Goal: Information Seeking & Learning: Learn about a topic

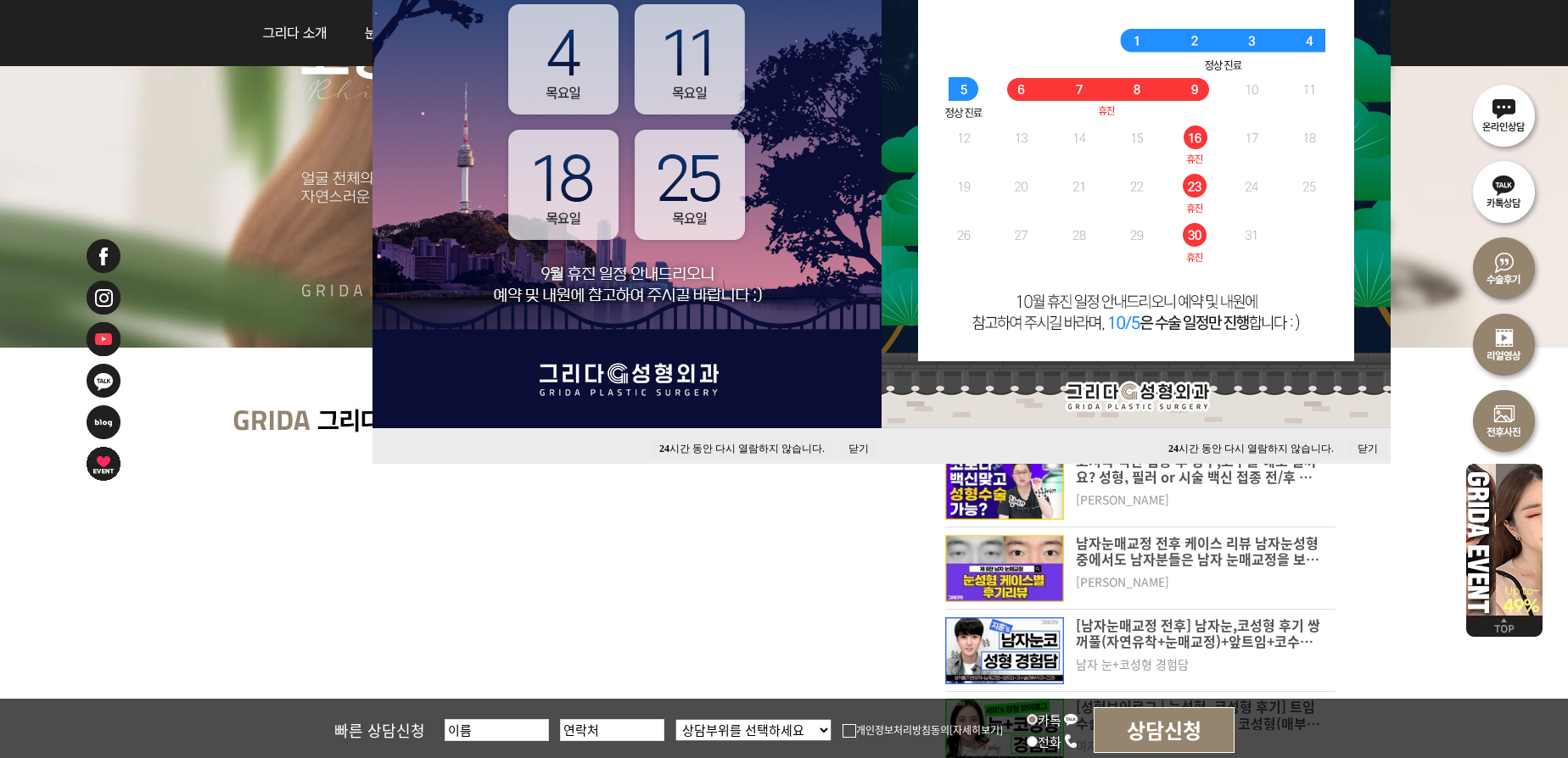
scroll to position [617, 0]
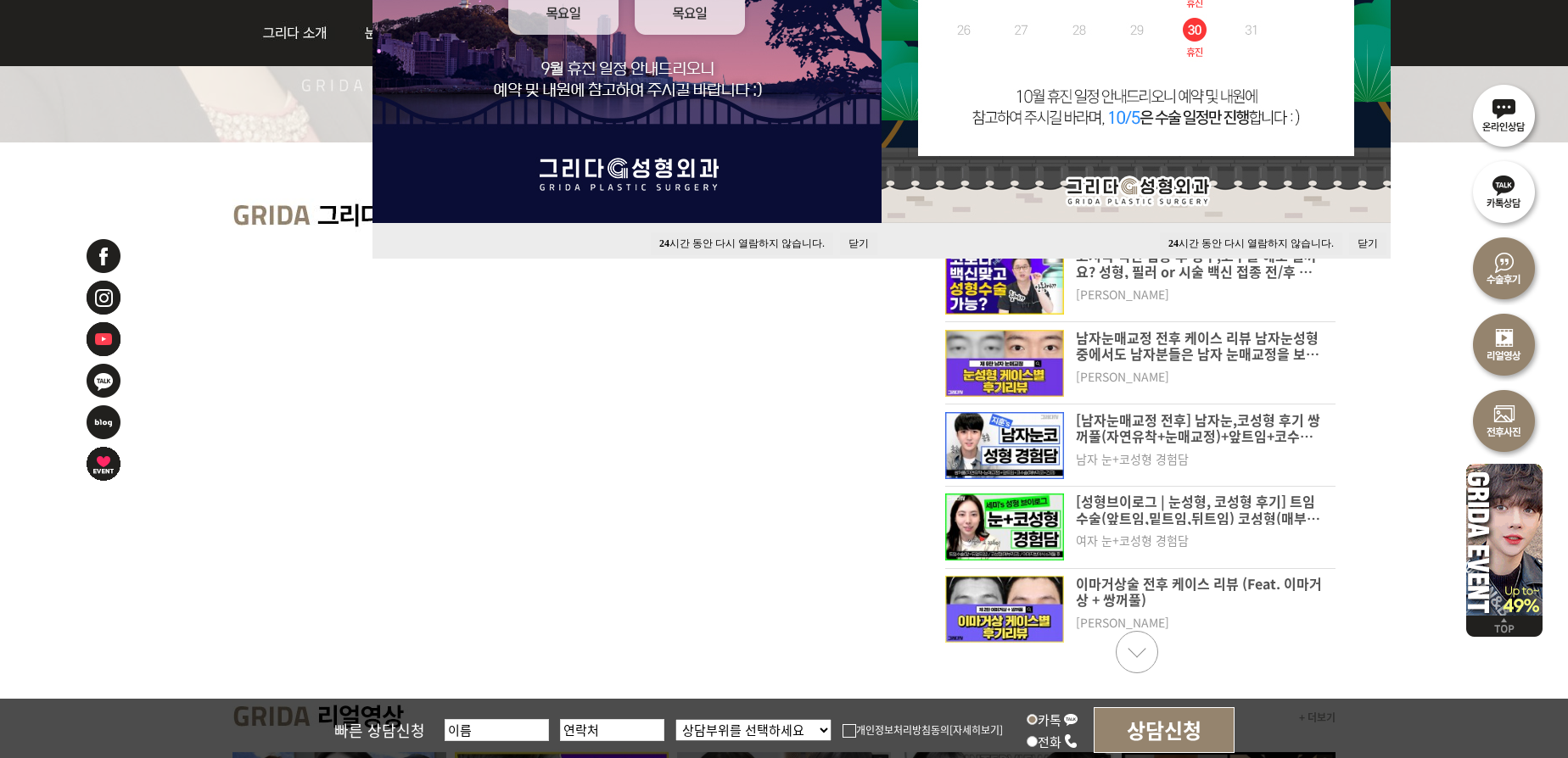
click at [104, 585] on div at bounding box center [127, 492] width 85 height 509
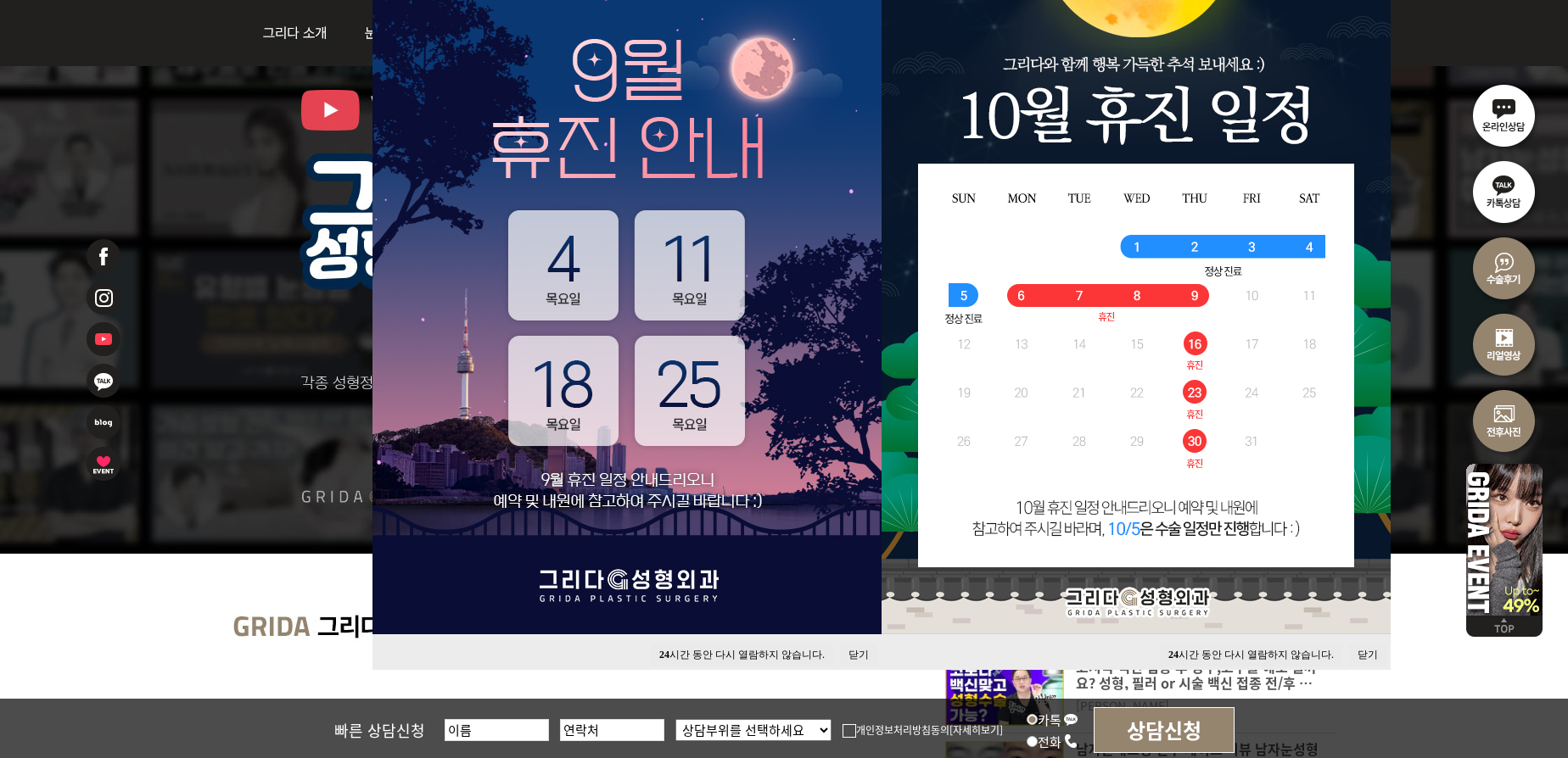
scroll to position [0, 0]
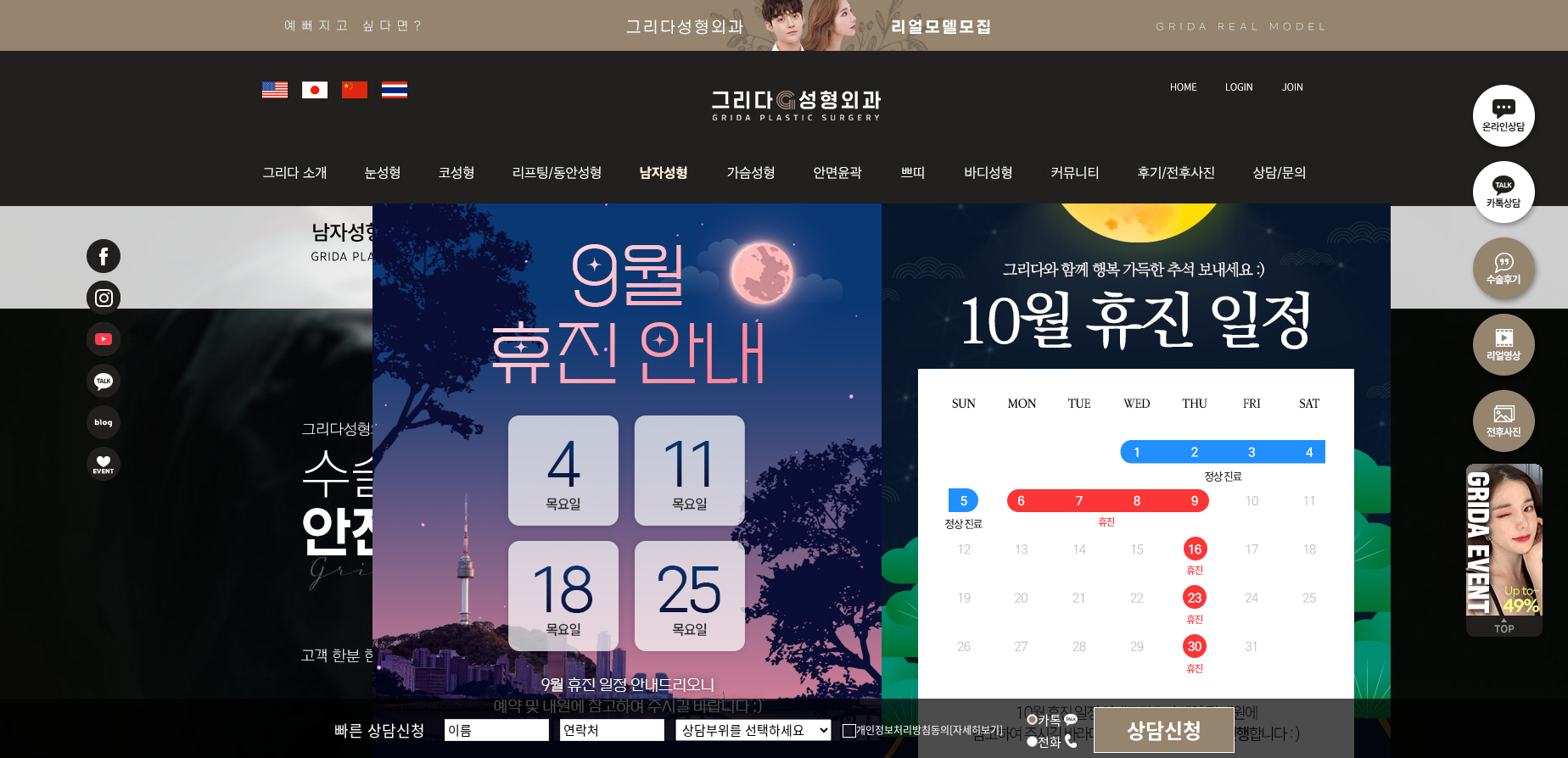
click at [652, 169] on img at bounding box center [666, 172] width 87 height 66
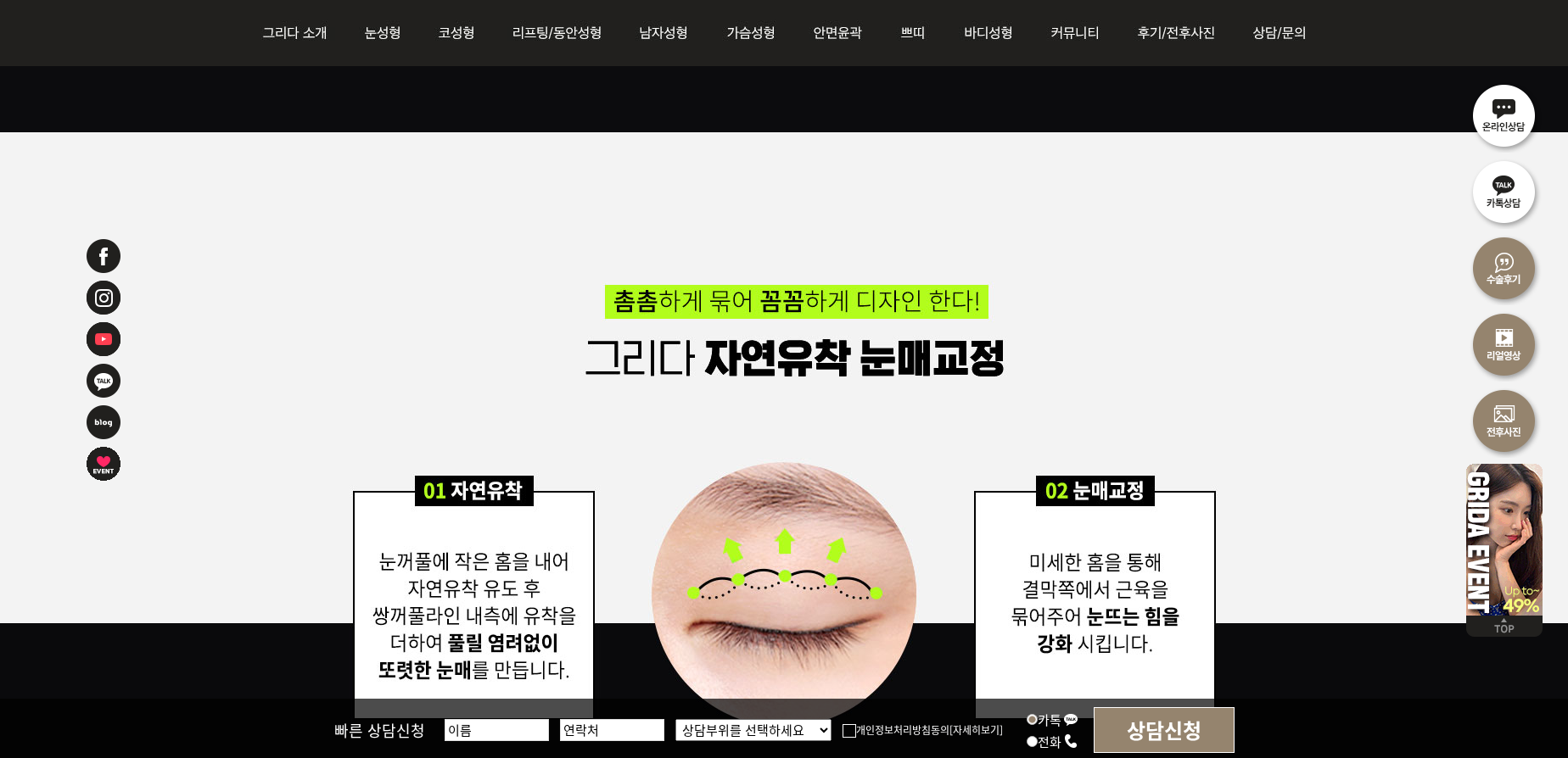
scroll to position [3701, 0]
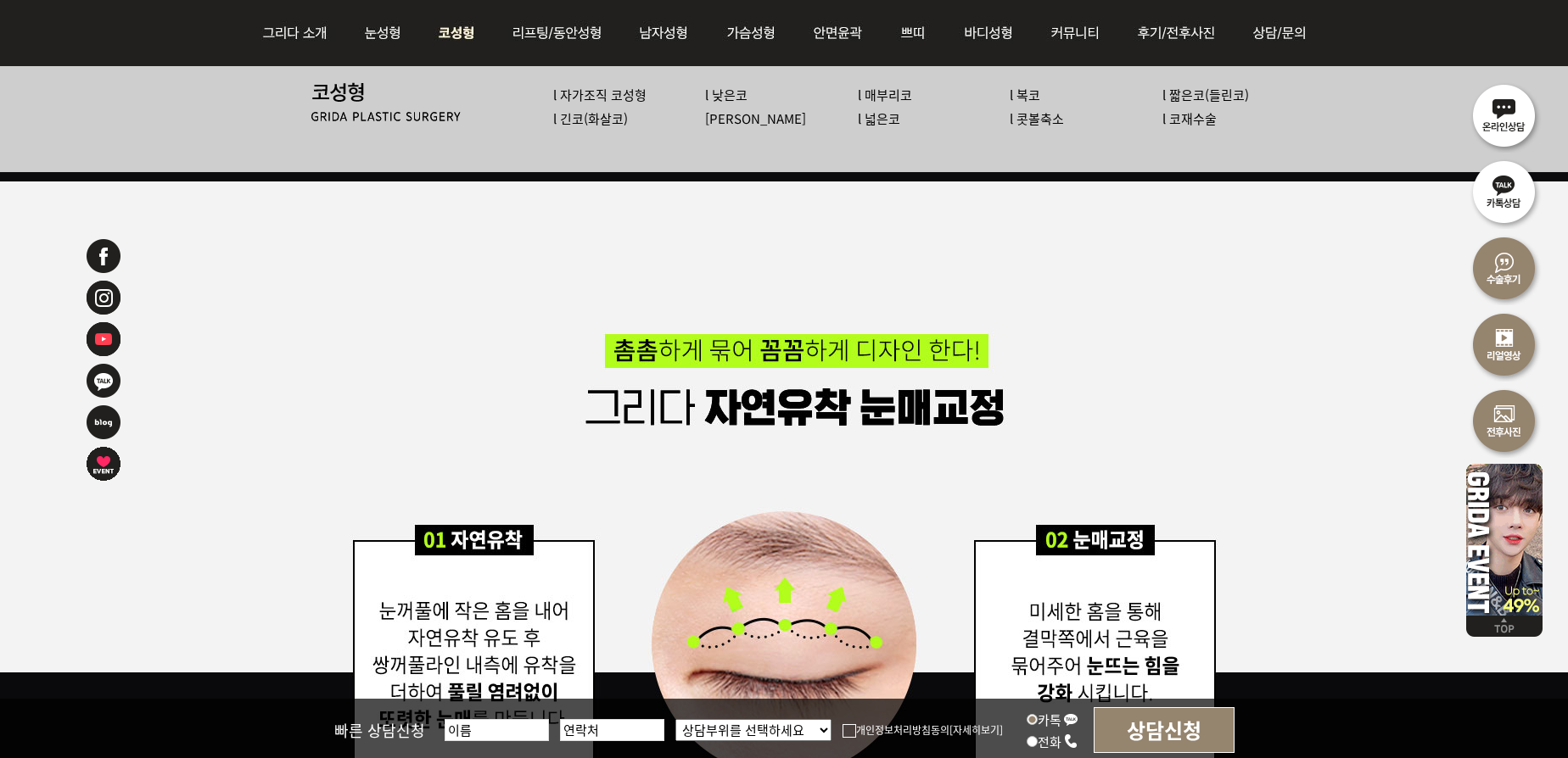
click at [463, 31] on img at bounding box center [457, 33] width 72 height 66
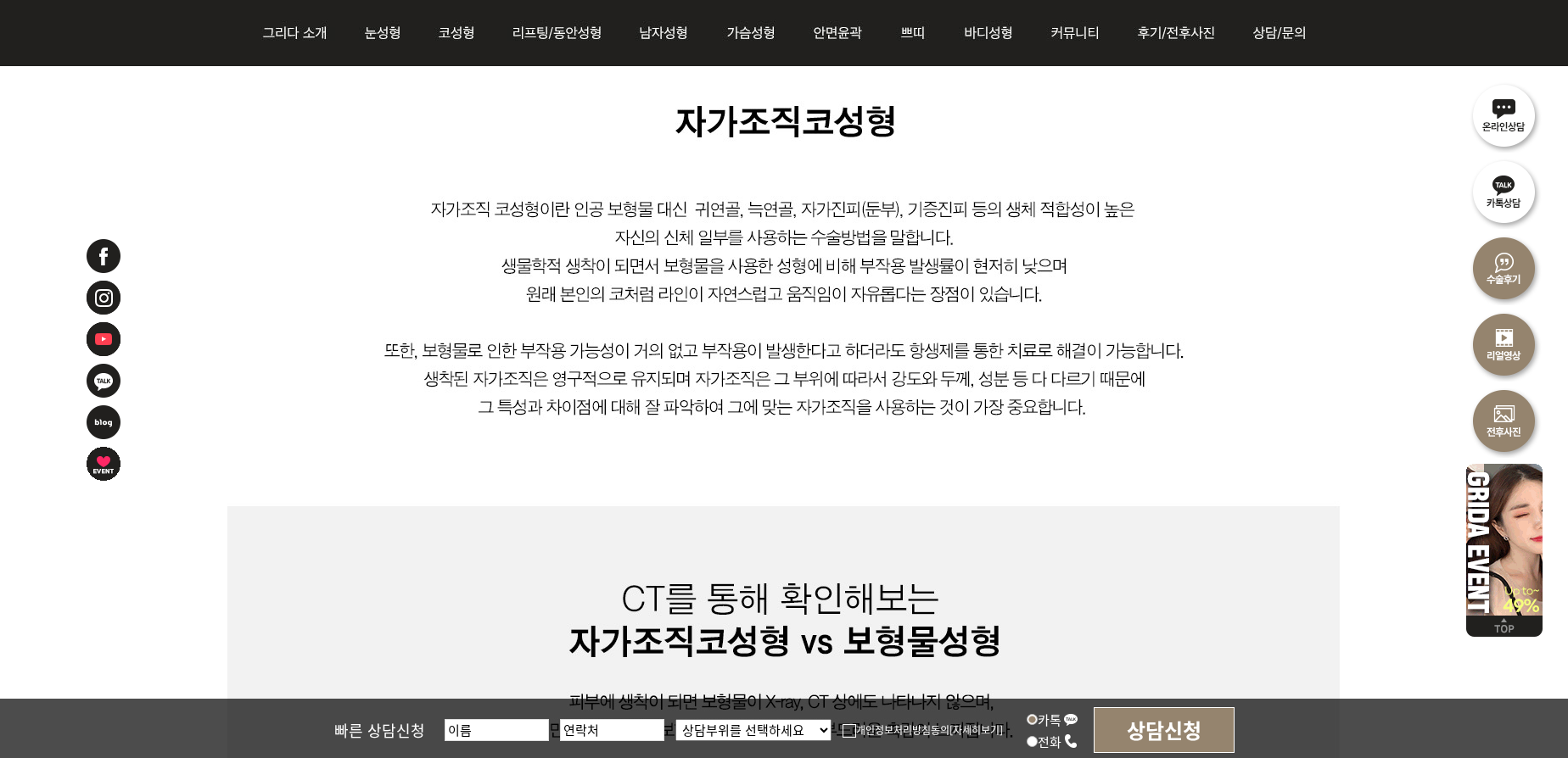
scroll to position [411, 0]
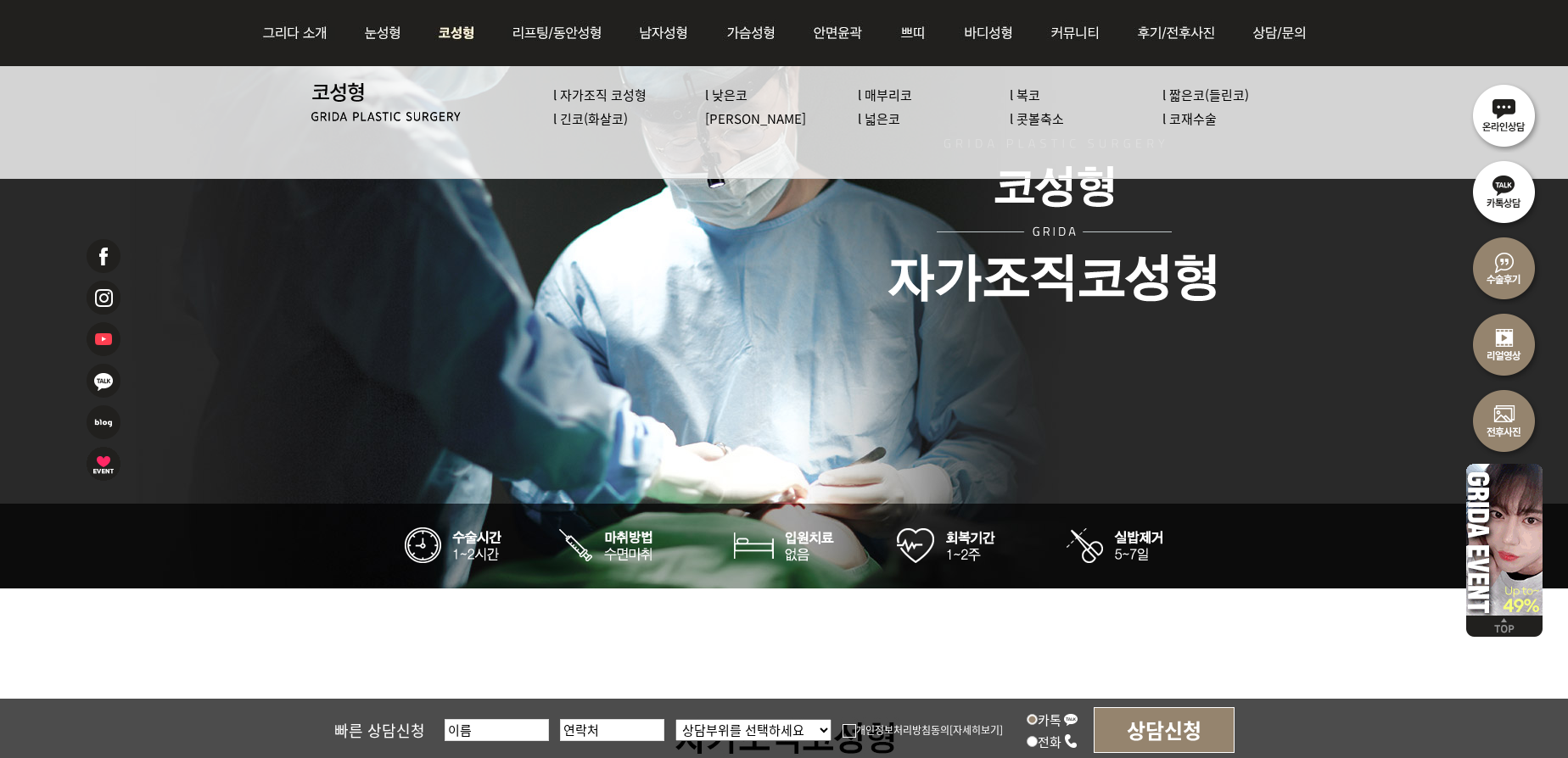
click at [1033, 118] on link "l 콧볼축소" at bounding box center [1036, 118] width 54 height 18
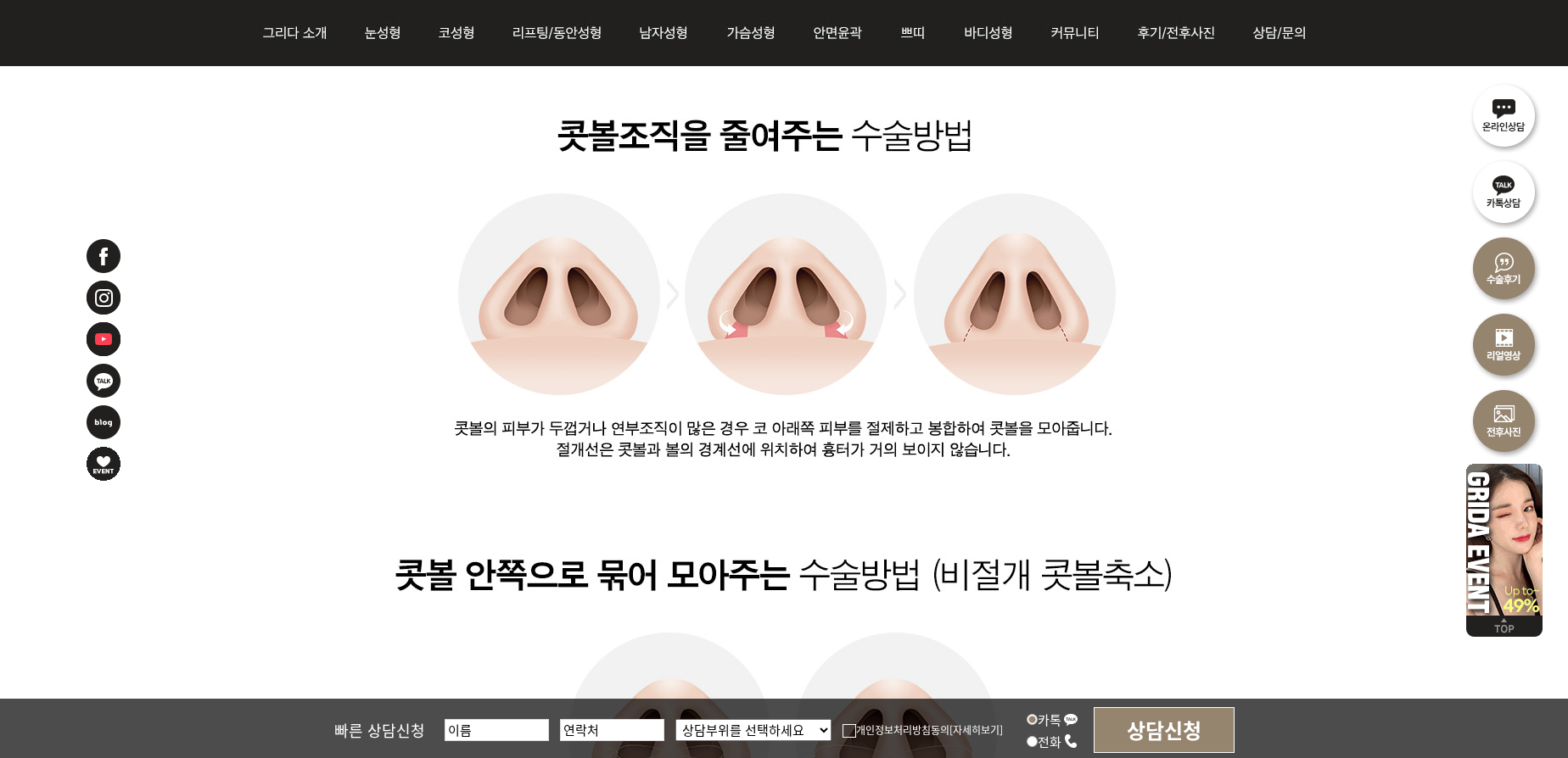
scroll to position [2056, 0]
